Goal: Information Seeking & Learning: Learn about a topic

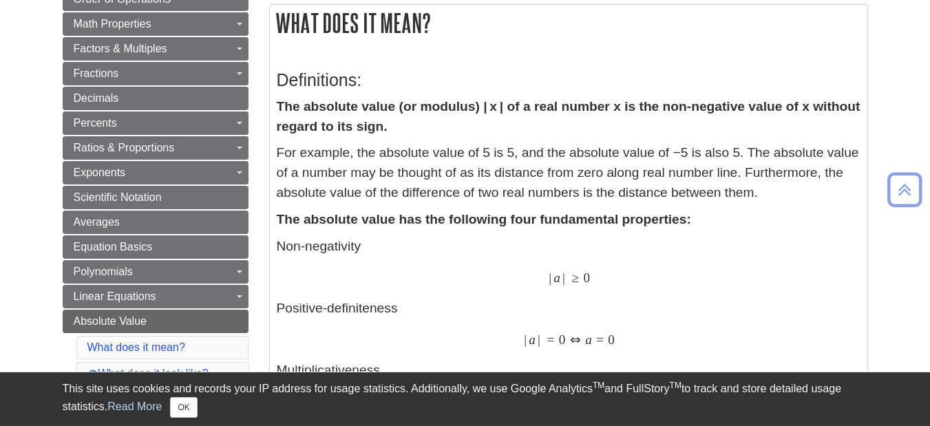
scroll to position [238, 0]
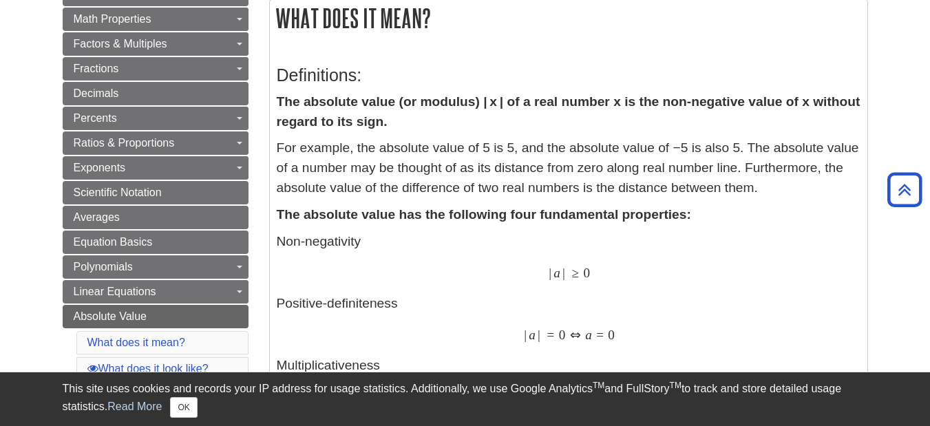
click at [282, 70] on h3 "Definitions:" at bounding box center [569, 75] width 584 height 20
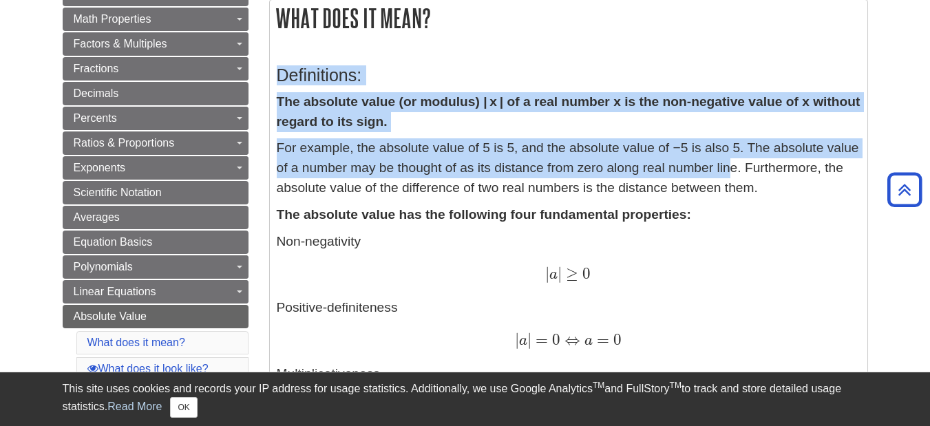
drag, startPoint x: 277, startPoint y: 76, endPoint x: 735, endPoint y: 167, distance: 466.0
drag, startPoint x: 280, startPoint y: 79, endPoint x: 770, endPoint y: 168, distance: 498.2
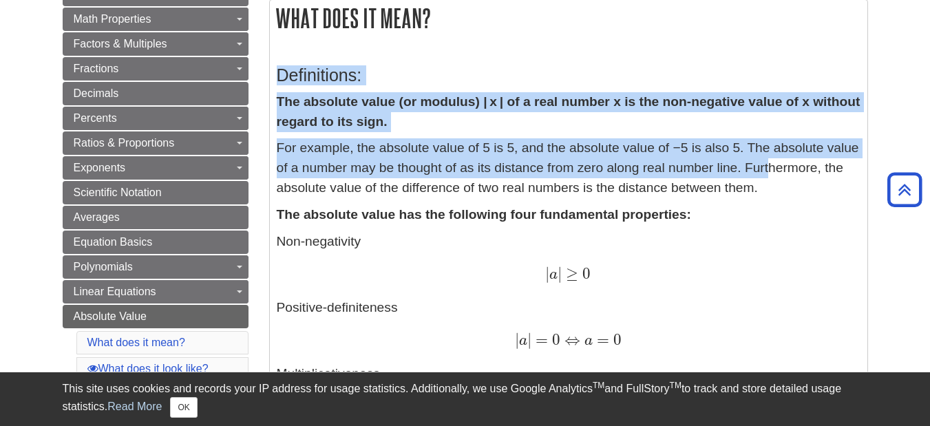
drag, startPoint x: 278, startPoint y: 74, endPoint x: 740, endPoint y: 175, distance: 473.0
copy div "Definitions: The absolute value (or modulus) | x | of a real number x is the no…"
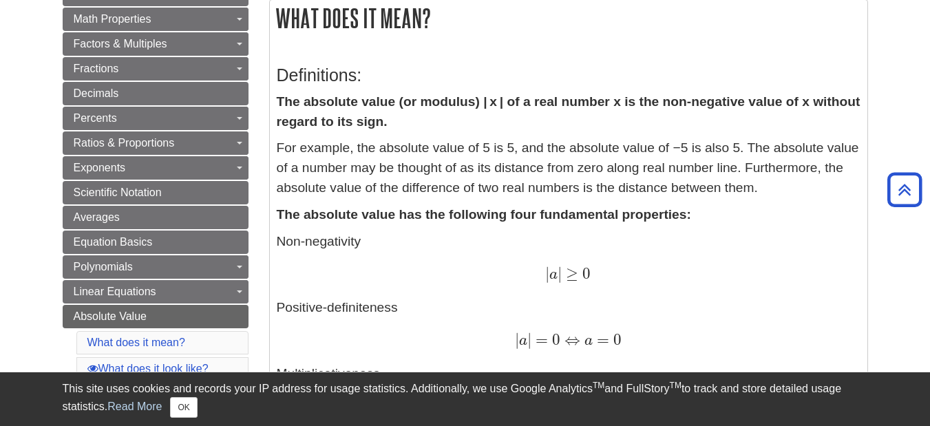
click at [543, 313] on p "Non-negativity | a | ≥ 0 | a | ≥ 0 Positive-definiteness | a | = 0 ⇔ a = 0 | a …" at bounding box center [569, 357] width 584 height 251
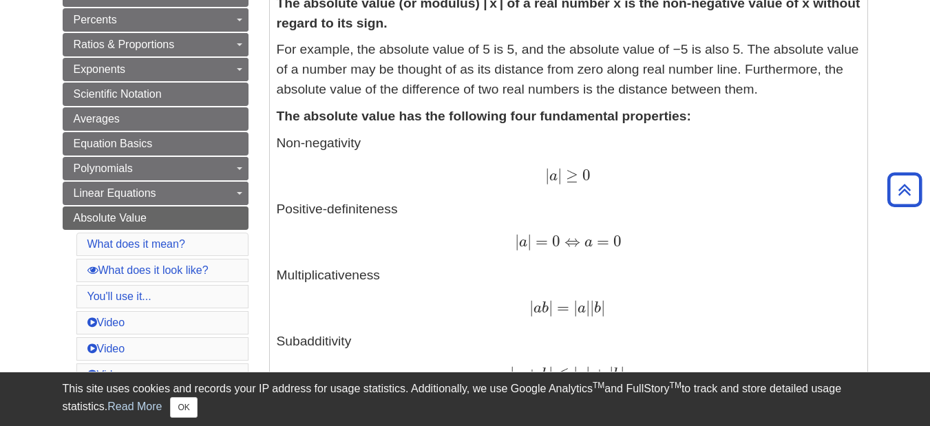
scroll to position [347, 0]
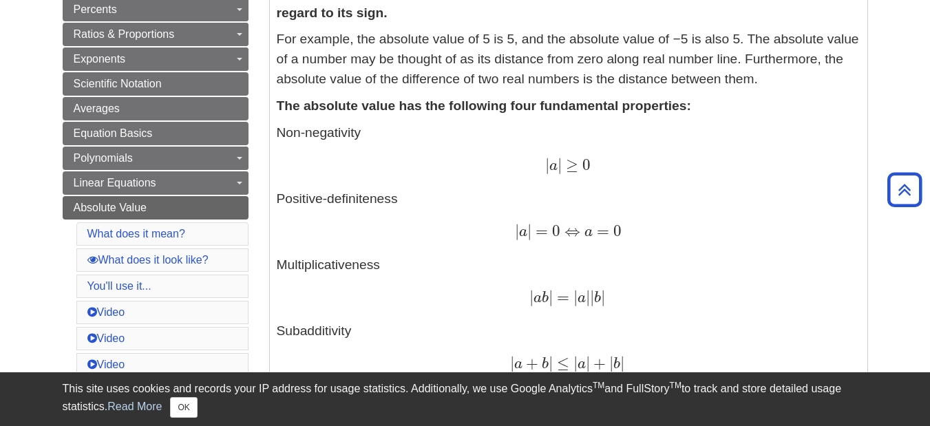
click at [326, 157] on div "| a | ≥ 0 | a | ≥ 0" at bounding box center [569, 166] width 584 height 20
drag, startPoint x: 289, startPoint y: 106, endPoint x: 431, endPoint y: 106, distance: 141.8
click at [433, 109] on strong "The absolute value has the following four fundamental properties:" at bounding box center [484, 105] width 414 height 14
click at [496, 185] on p "Non-negativity | a | ≥ 0 | a | ≥ 0 Positive-definiteness | a | = 0 ⇔ a = 0 | a …" at bounding box center [569, 248] width 584 height 251
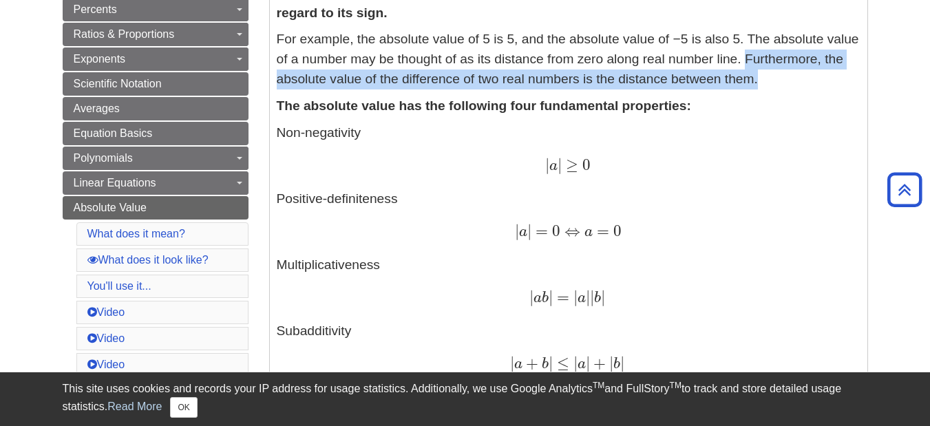
drag, startPoint x: 747, startPoint y: 58, endPoint x: 763, endPoint y: 81, distance: 28.3
click at [763, 81] on p "For example, the absolute value of 5 is 5, and the absolute value of −5 is also…" at bounding box center [569, 59] width 584 height 59
copy p "Furthermore, the absolute value of the difference of two real numbers is the di…"
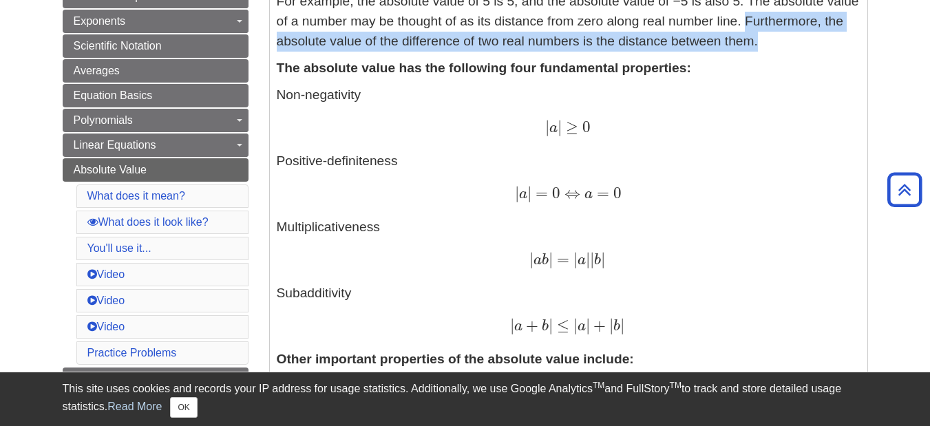
scroll to position [381, 0]
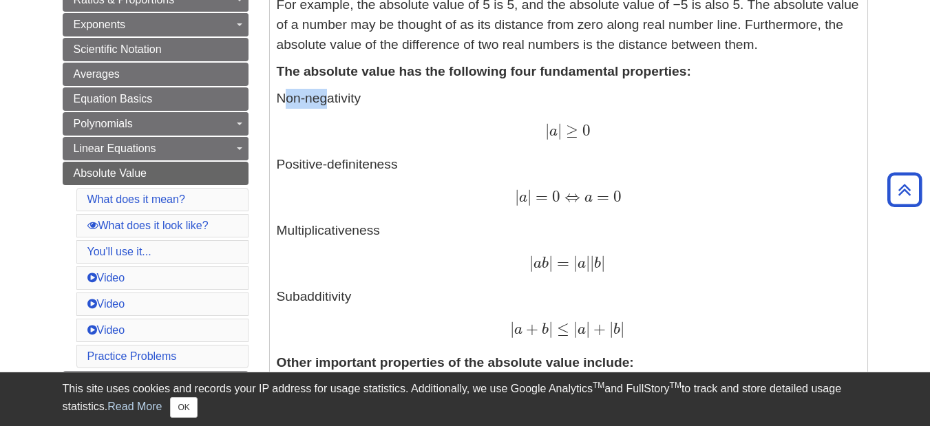
drag, startPoint x: 284, startPoint y: 98, endPoint x: 324, endPoint y: 105, distance: 41.2
click at [324, 105] on p "Non-negativity | a | ≥ 0 | a | ≥ 0 Positive-definiteness | a | = 0 ⇔ a = 0 | a …" at bounding box center [569, 214] width 584 height 251
click at [366, 160] on p "Non-negativity | a | ≥ 0 | a | ≥ 0 Positive-definiteness | a | = 0 ⇔ a = 0 | a …" at bounding box center [569, 214] width 584 height 251
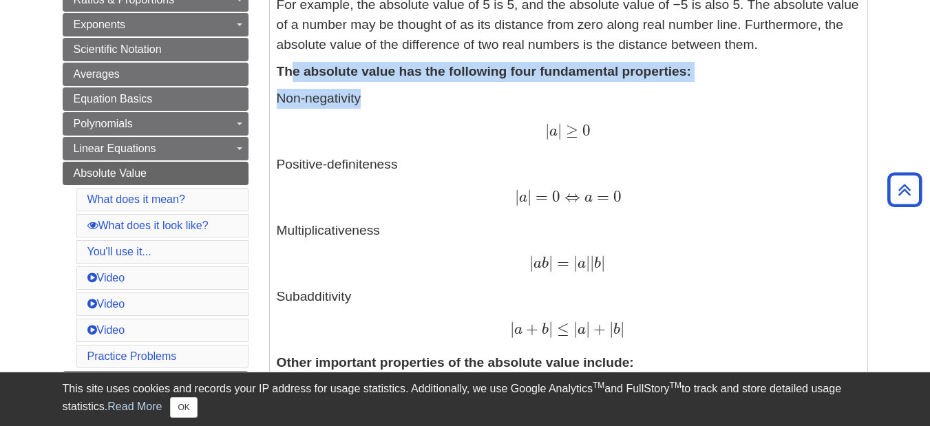
drag, startPoint x: 293, startPoint y: 81, endPoint x: 378, endPoint y: 92, distance: 86.2
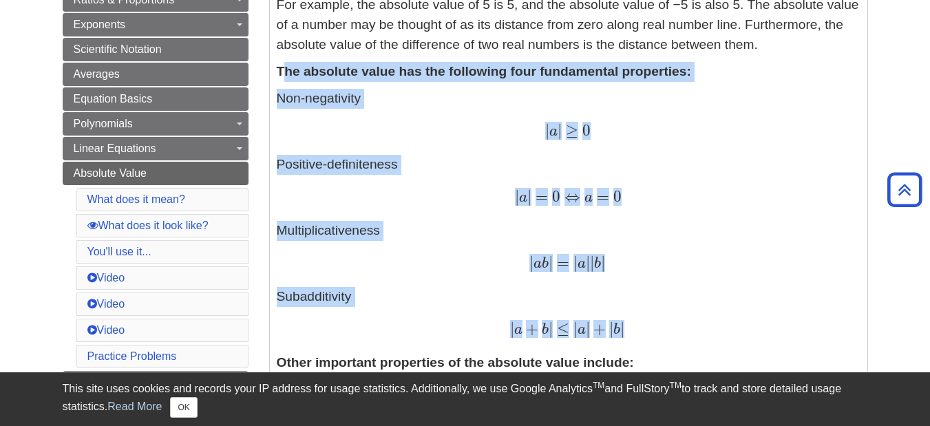
drag, startPoint x: 283, startPoint y: 72, endPoint x: 687, endPoint y: 325, distance: 476.6
click at [667, 244] on p "Non-negativity | a | ≥ 0 | a | ≥ 0 Positive-definiteness | a | = 0 ⇔ a = 0 | a …" at bounding box center [569, 214] width 584 height 251
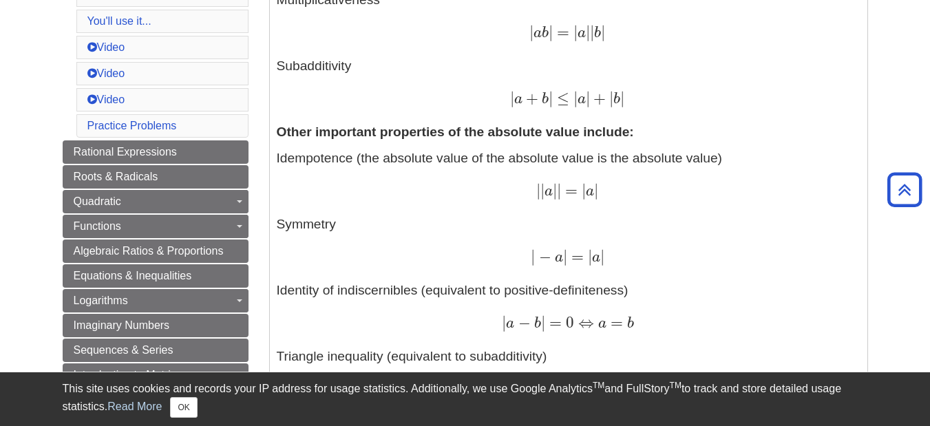
scroll to position [613, 0]
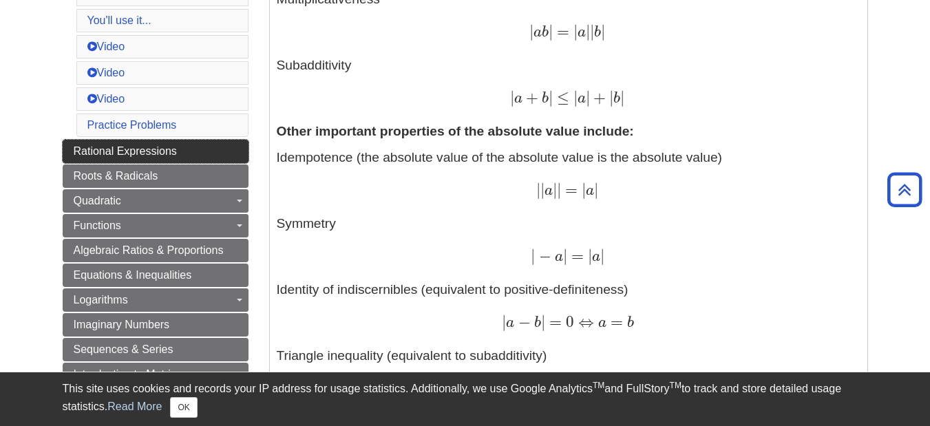
click at [184, 151] on link "Rational Expressions" at bounding box center [156, 151] width 186 height 23
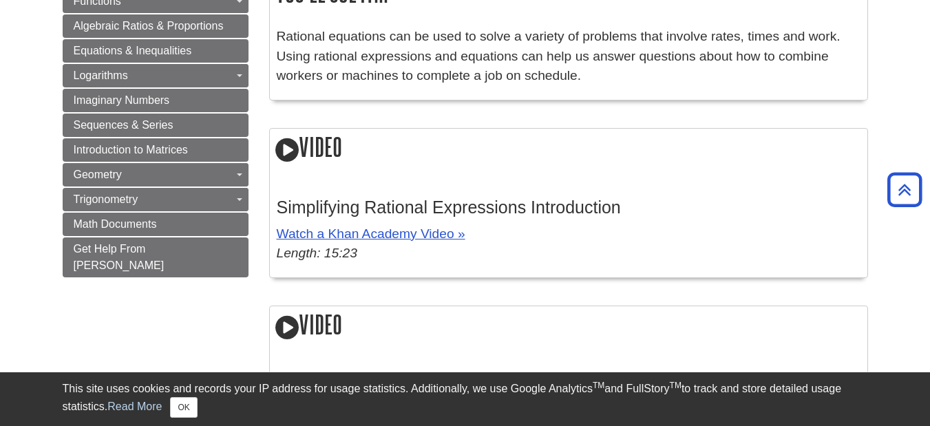
scroll to position [889, 0]
